Goal: Find specific page/section

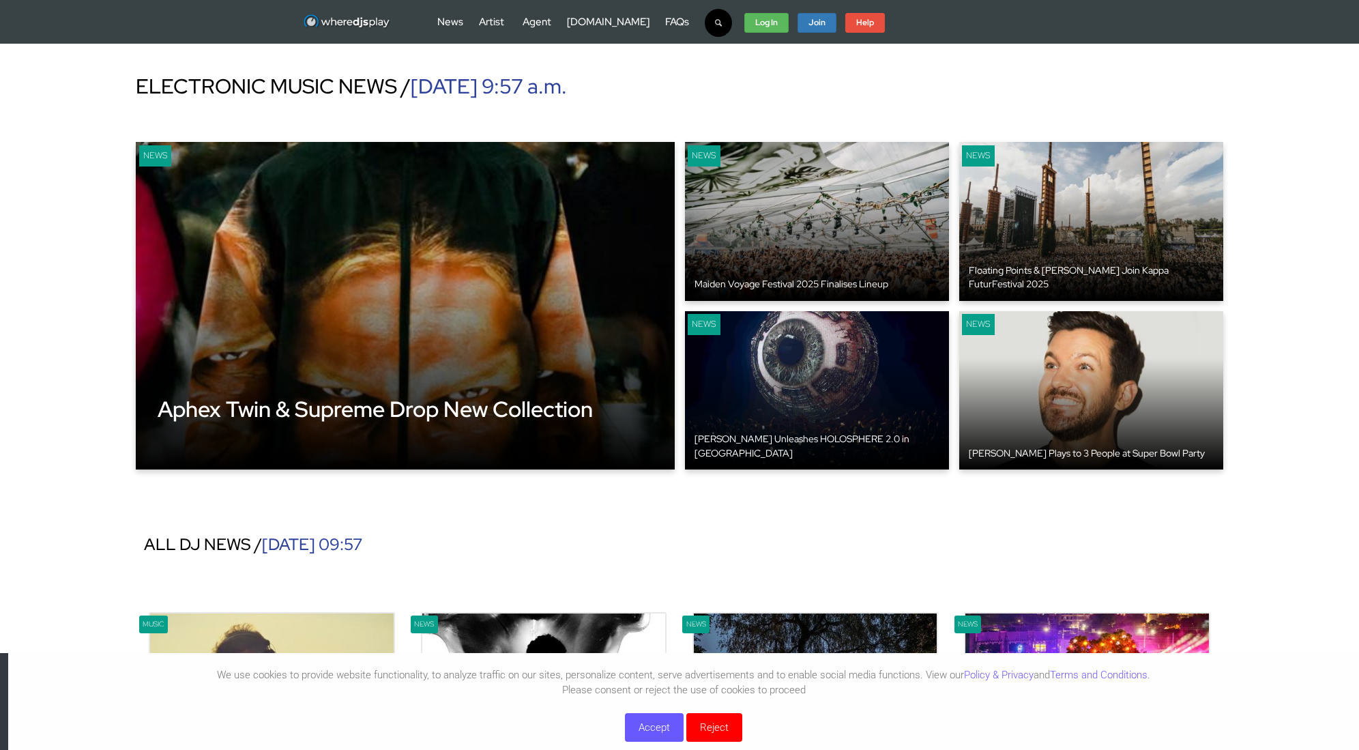
click at [656, 729] on button "Accept" at bounding box center [654, 727] width 59 height 29
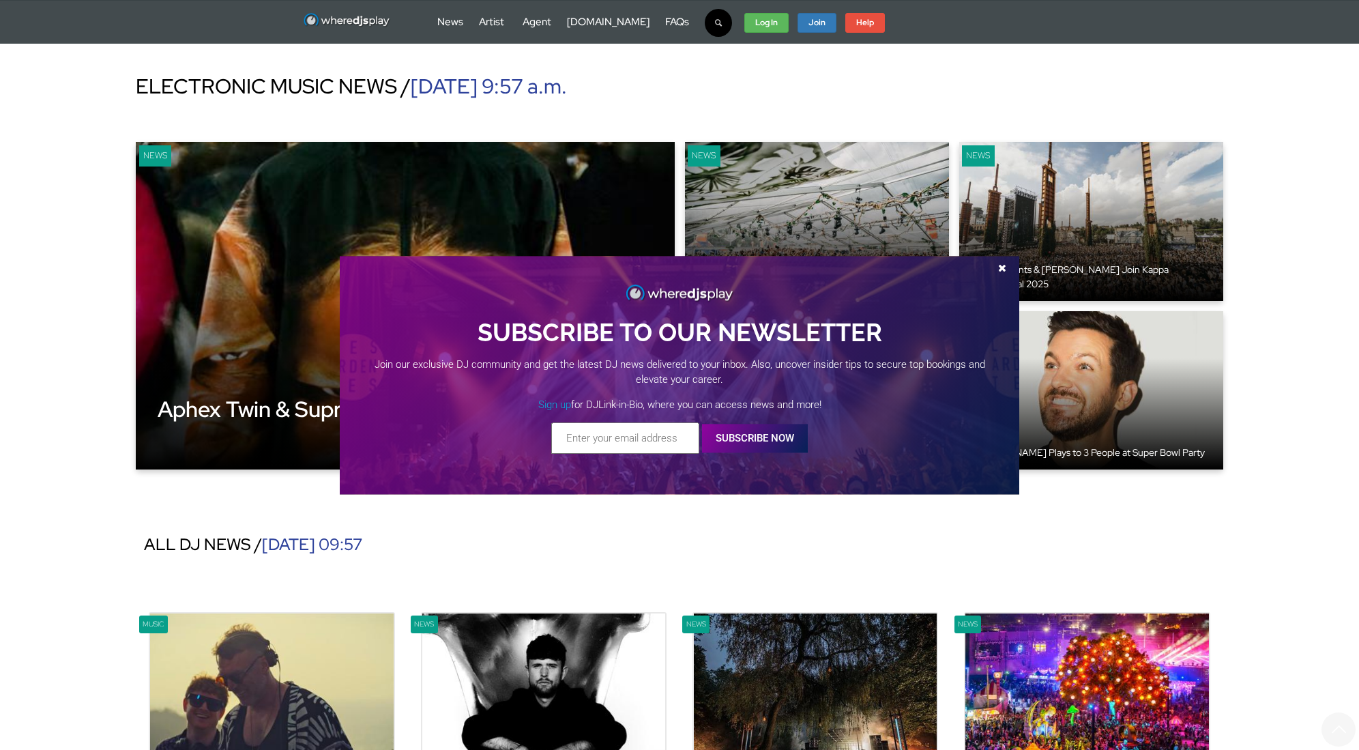
scroll to position [617, 0]
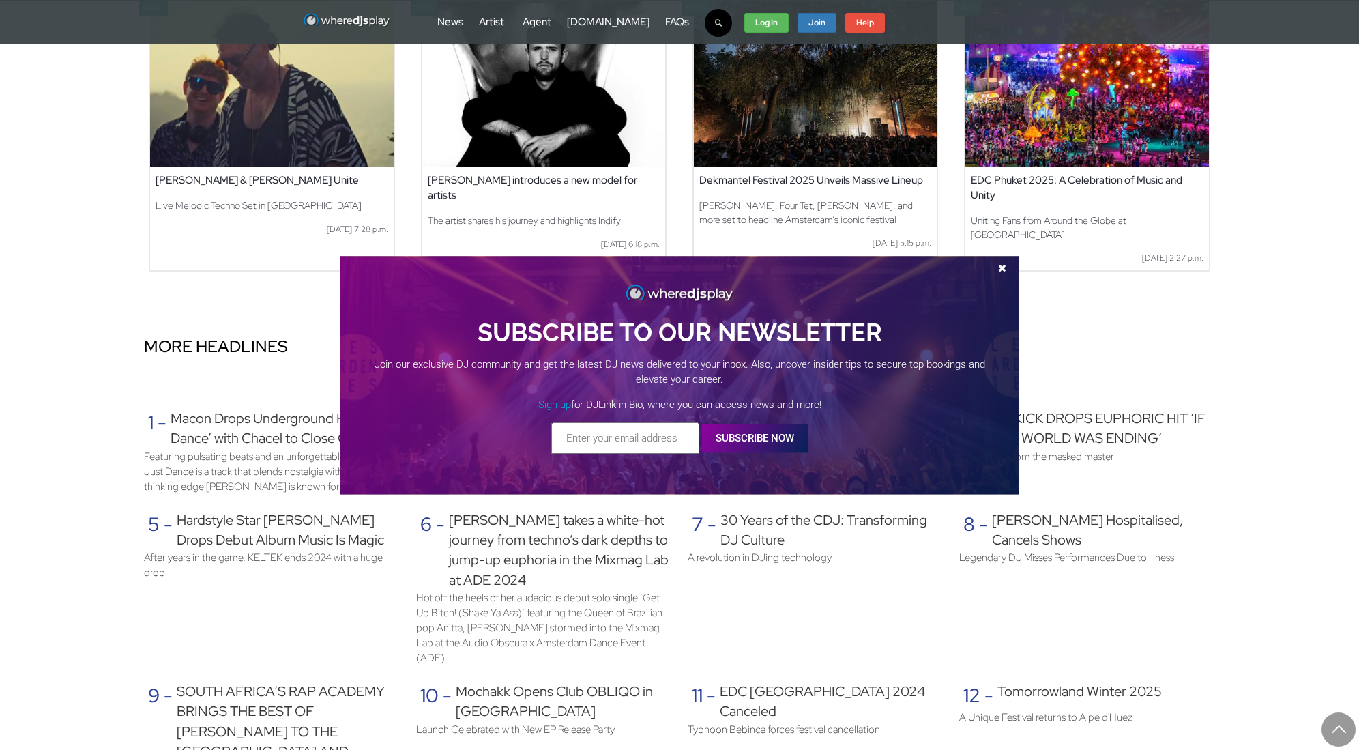
click at [1005, 265] on span at bounding box center [1002, 268] width 20 height 10
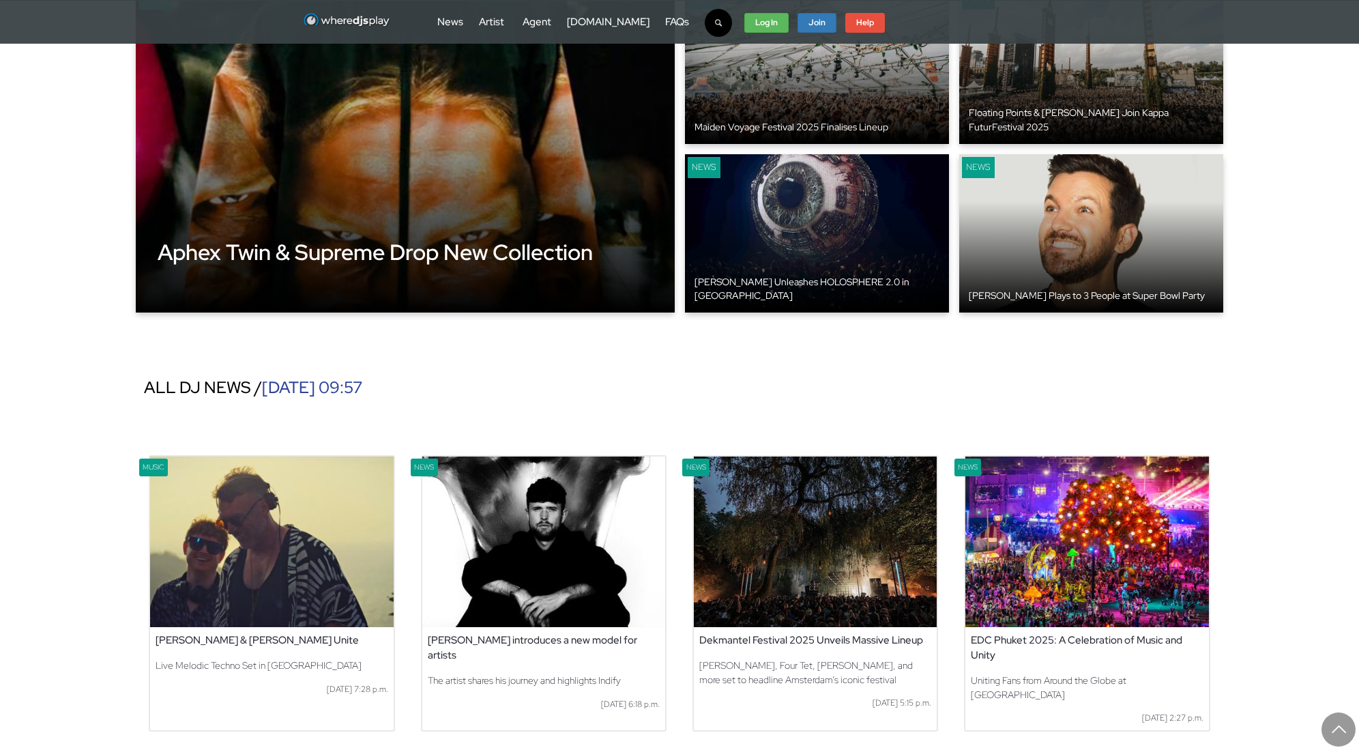
scroll to position [0, 0]
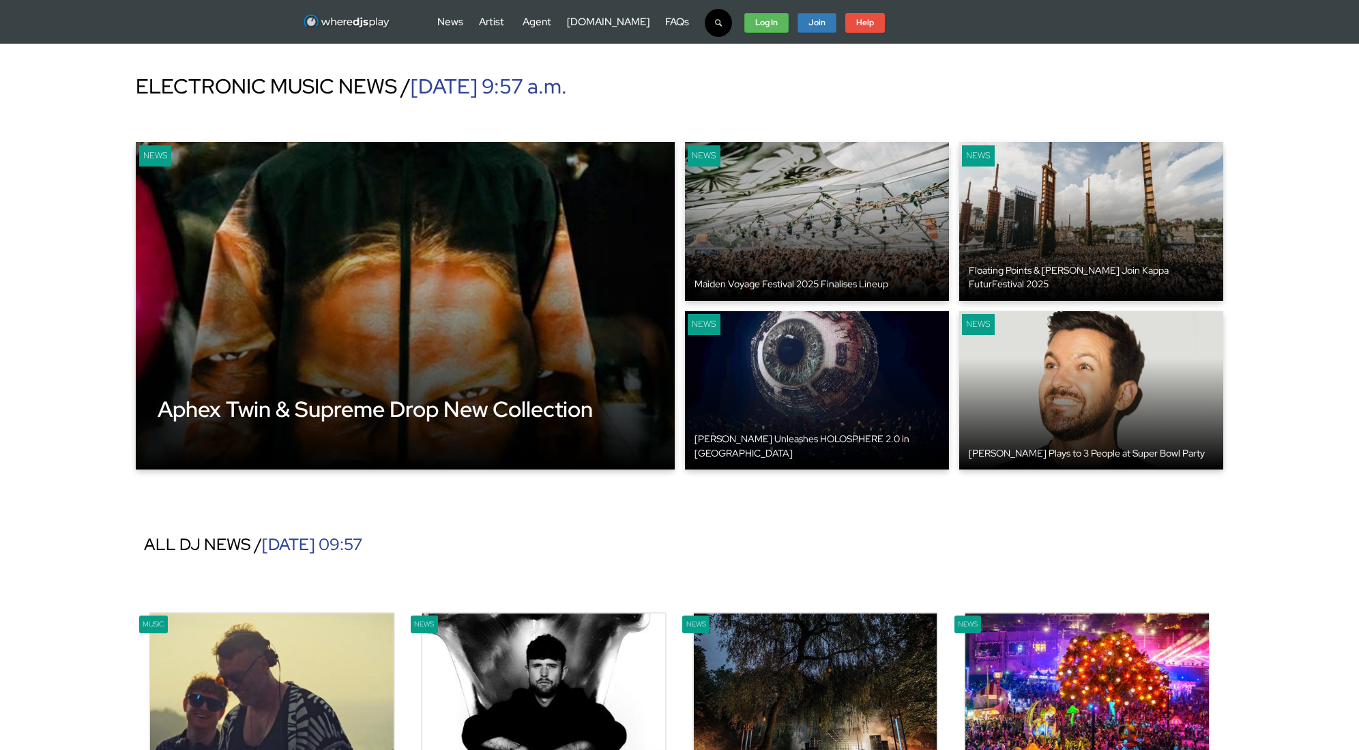
click at [712, 20] on icon "button" at bounding box center [718, 23] width 12 height 12
click at [694, 61] on input "text" at bounding box center [667, 57] width 149 height 27
type input "gerd janson"
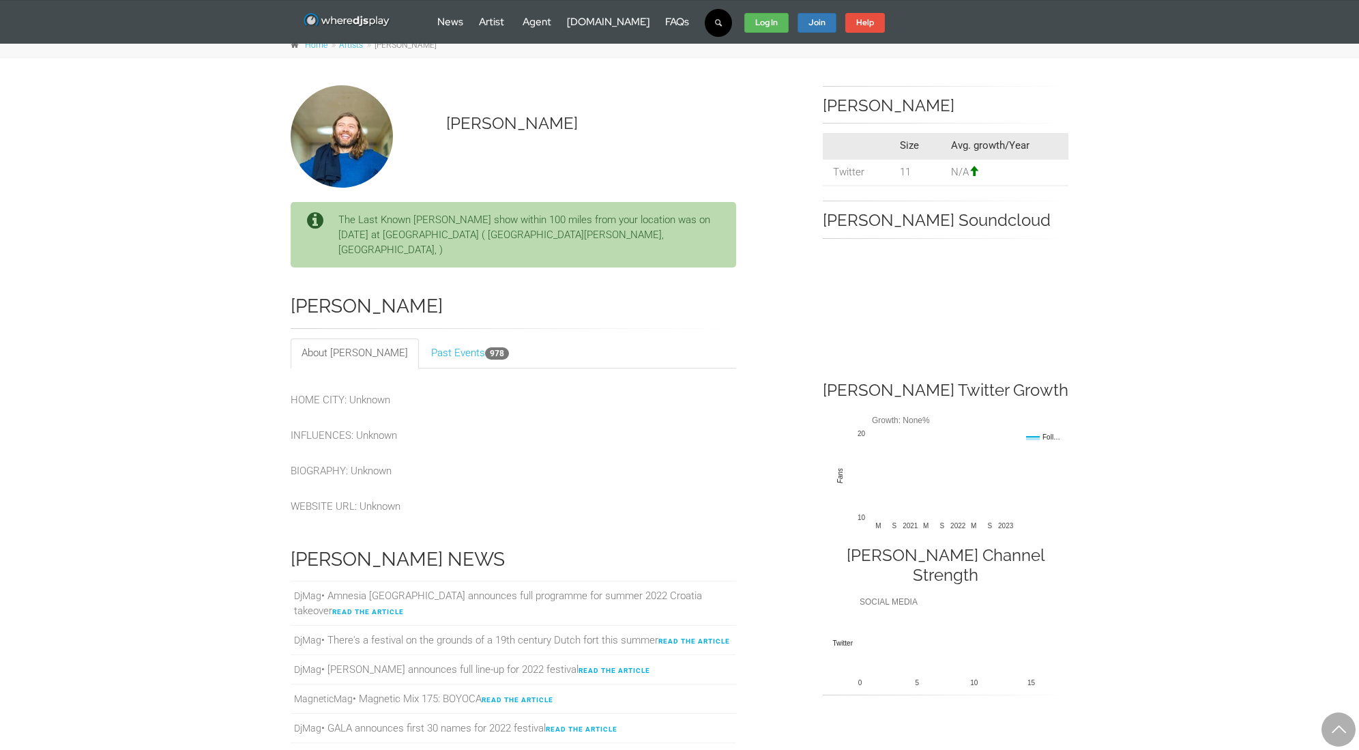
scroll to position [196, 0]
